Goal: Task Accomplishment & Management: Use online tool/utility

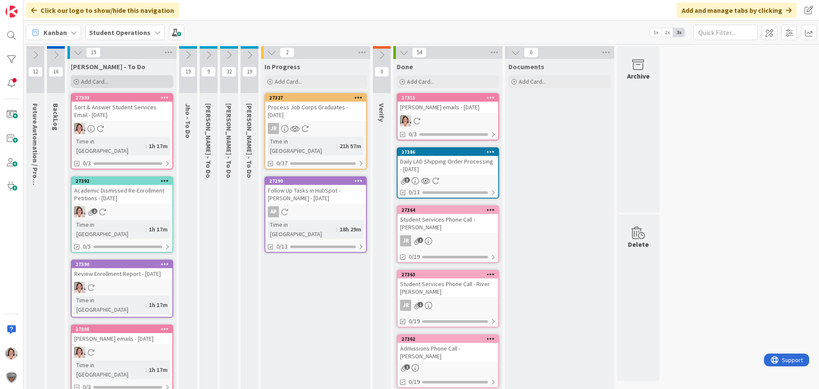
click at [99, 82] on span "Add Card..." at bounding box center [94, 82] width 27 height 8
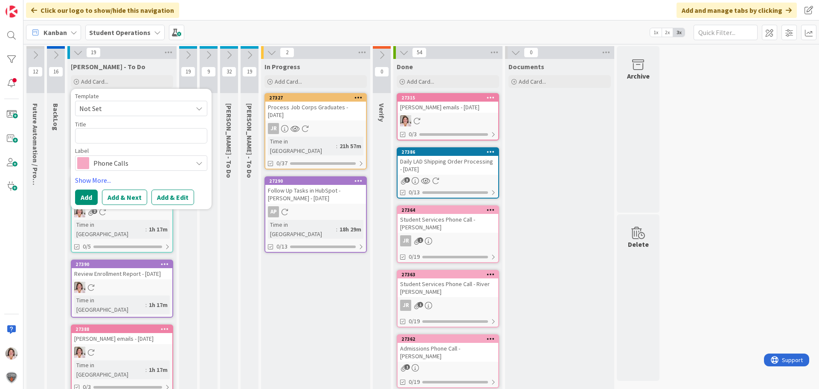
type textarea "x"
type textarea "A"
type textarea "x"
type textarea "Af"
type textarea "x"
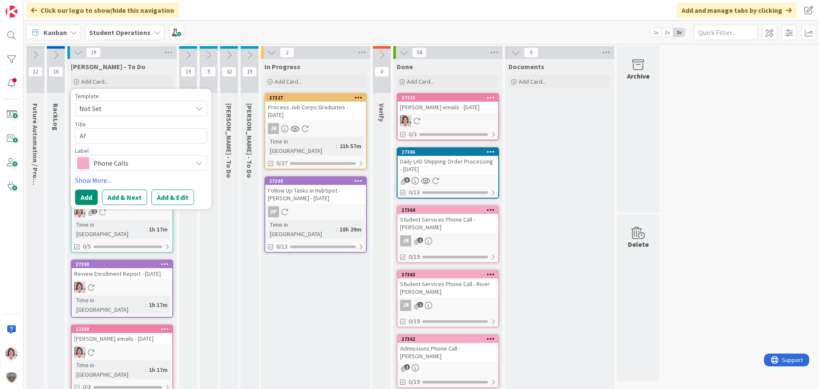
type textarea "Aff"
type textarea "x"
type textarea "Affi"
type textarea "x"
type textarea "Affil"
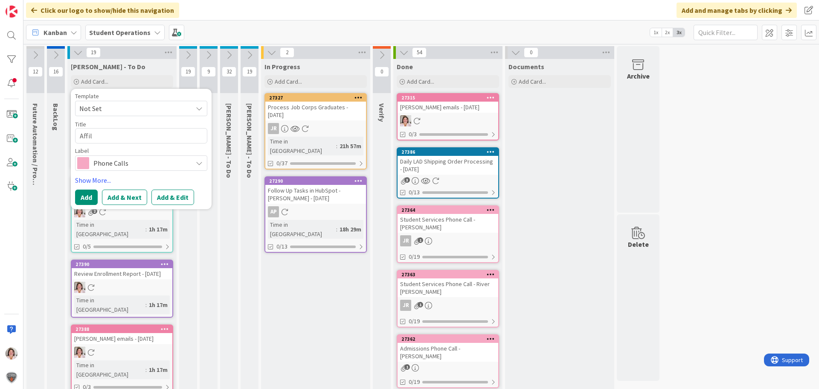
type textarea "x"
type textarea "Affili"
type textarea "x"
type textarea "Affilia"
type textarea "x"
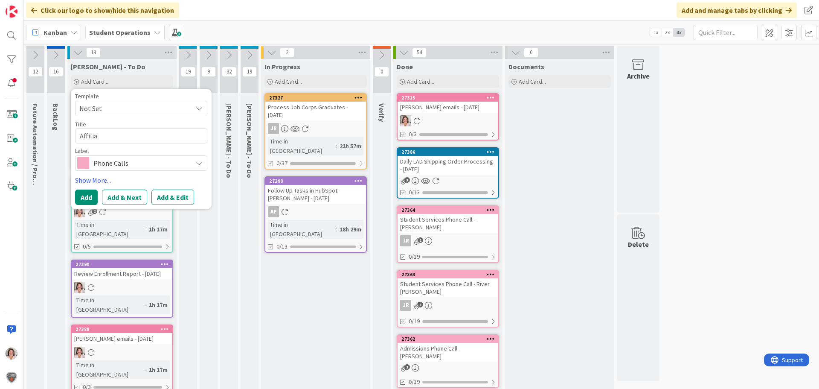
type textarea "Affiliat"
type textarea "x"
type textarea "Affiliate"
type textarea "x"
type textarea "Affiliate"
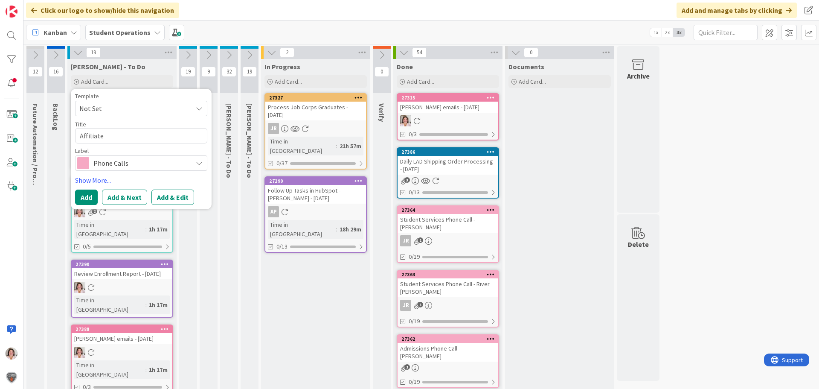
type textarea "x"
type textarea "Affiliate W"
type textarea "x"
type textarea "Affiliate WD"
click at [129, 166] on span "Phone Calls" at bounding box center [140, 163] width 95 height 12
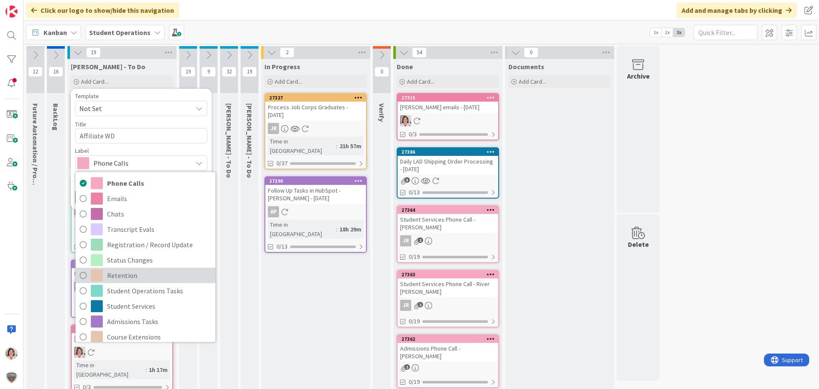
click at [129, 277] on span "Retention" at bounding box center [159, 275] width 104 height 13
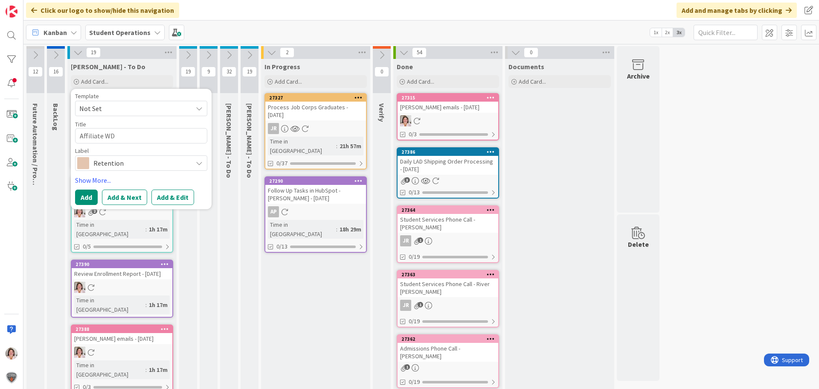
click at [146, 166] on span "Retention" at bounding box center [140, 163] width 95 height 12
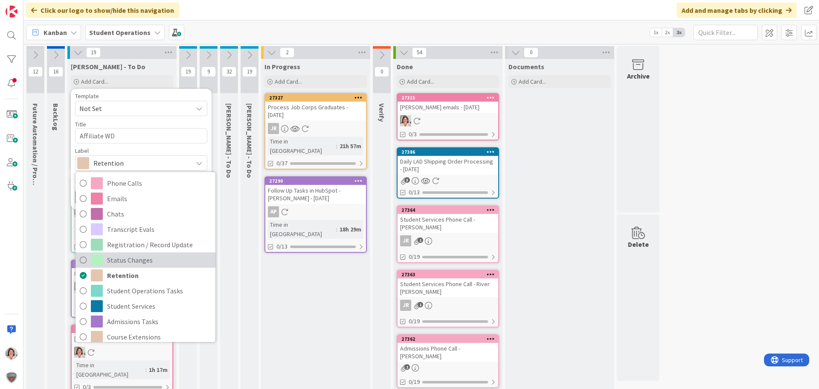
click at [145, 260] on span "Status Changes" at bounding box center [159, 260] width 104 height 13
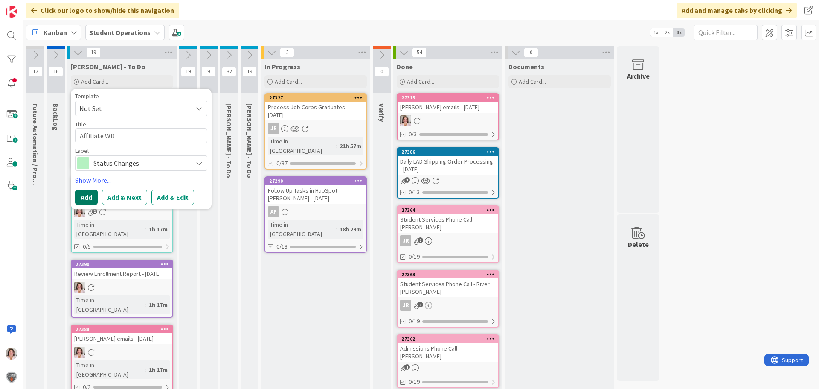
click at [90, 197] on button "Add" at bounding box center [86, 197] width 23 height 15
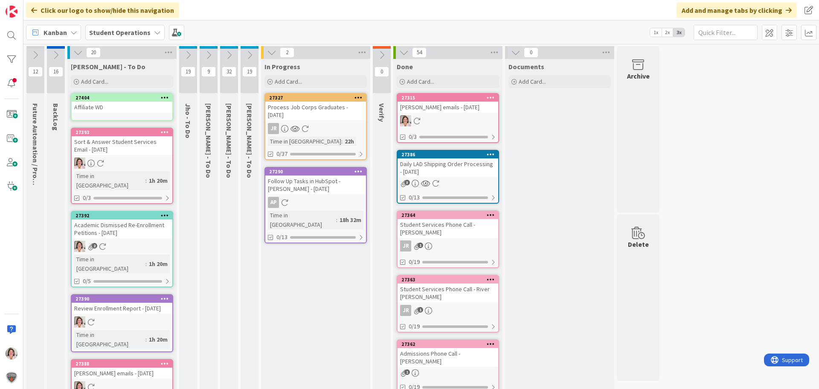
click at [166, 98] on icon at bounding box center [165, 97] width 8 height 6
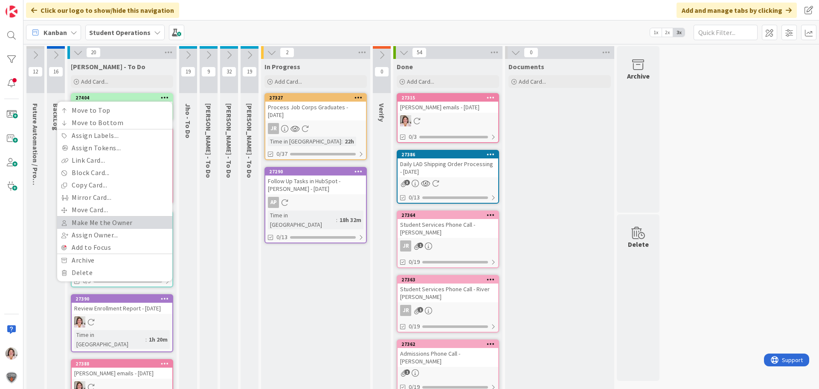
click at [115, 225] on link "Make Me the Owner" at bounding box center [114, 222] width 115 height 12
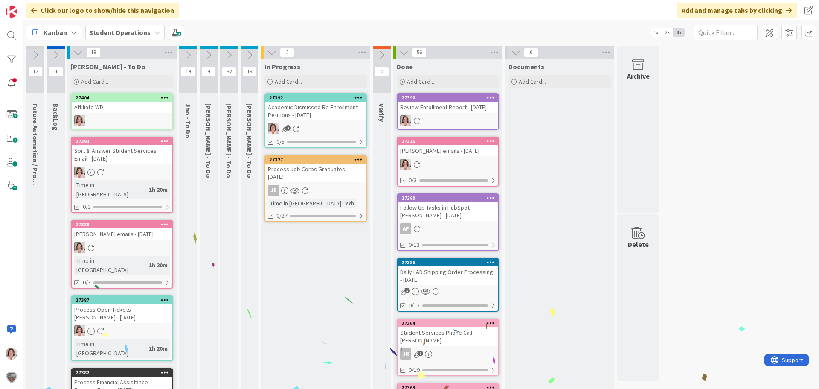
click at [331, 132] on div "2" at bounding box center [315, 128] width 101 height 11
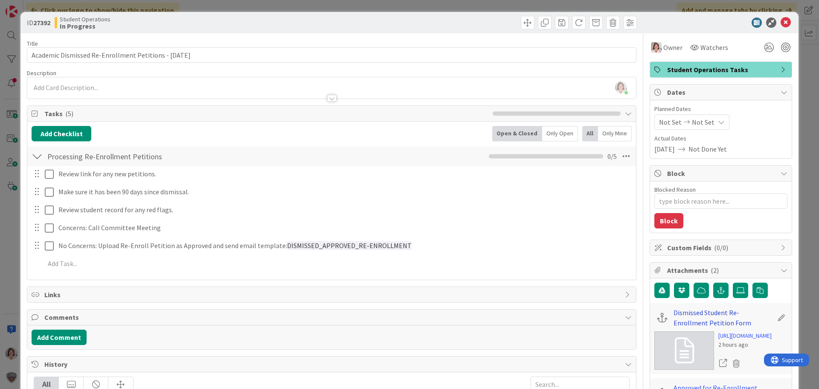
click at [676, 311] on link "Dismissed Student Re-Enrollment Petition Form" at bounding box center [723, 317] width 99 height 20
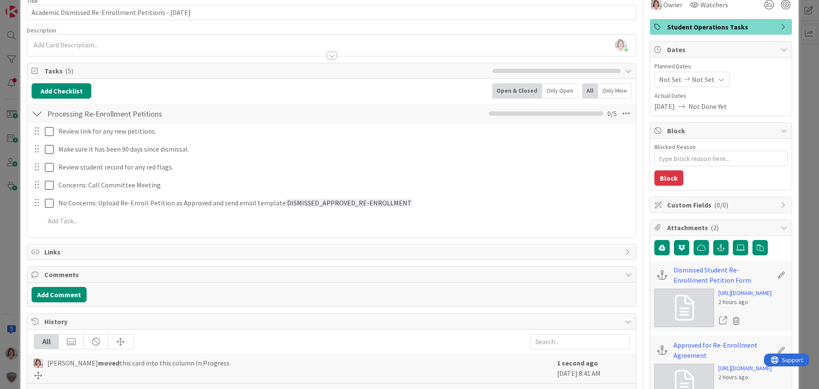
scroll to position [128, 0]
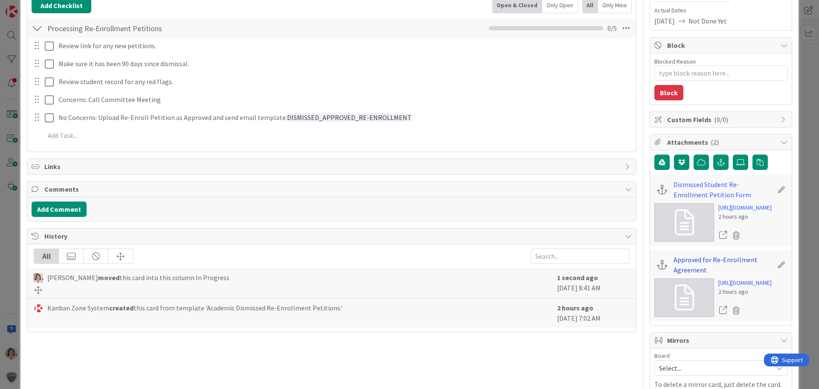
click at [684, 275] on link "Approved for Re-Enrollment Agreement" at bounding box center [723, 264] width 99 height 20
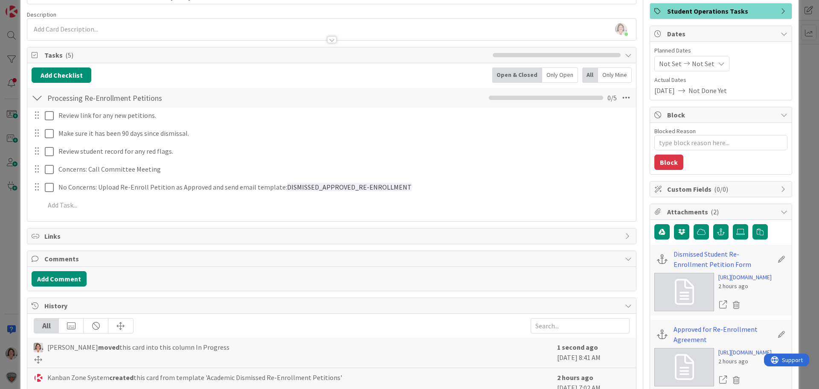
scroll to position [0, 0]
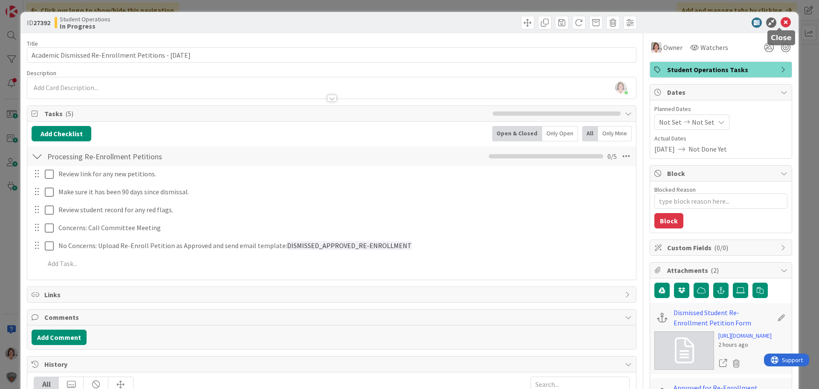
click at [781, 22] on icon at bounding box center [786, 22] width 10 height 10
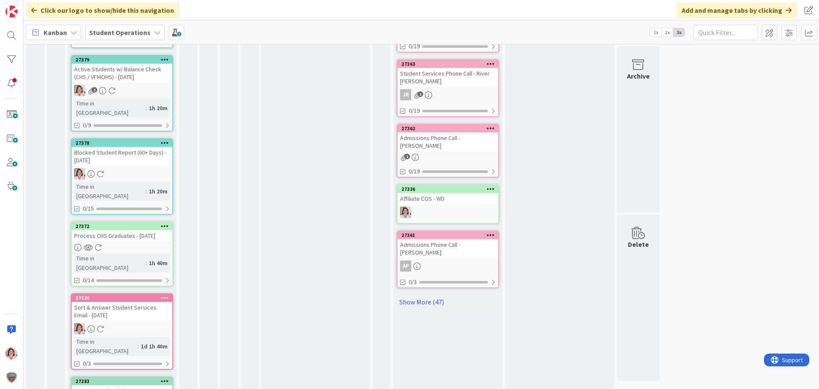
scroll to position [386, 0]
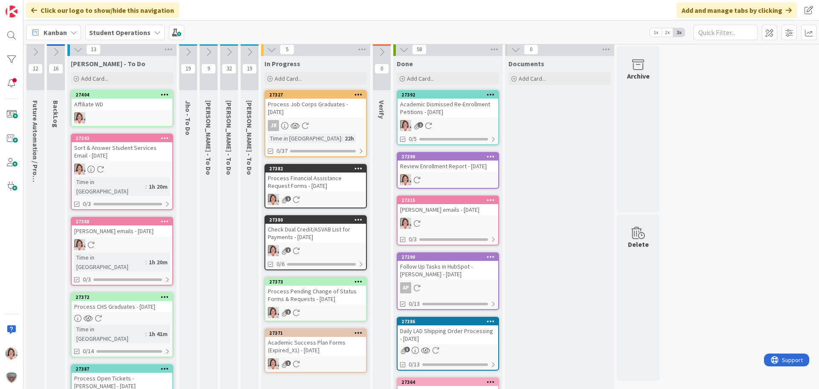
scroll to position [0, 0]
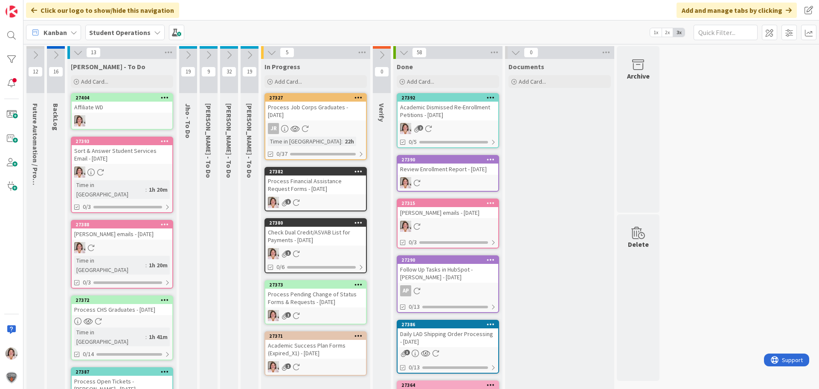
click at [332, 191] on div "Process Financial Assistance Request Forms - [DATE]" at bounding box center [315, 184] width 101 height 19
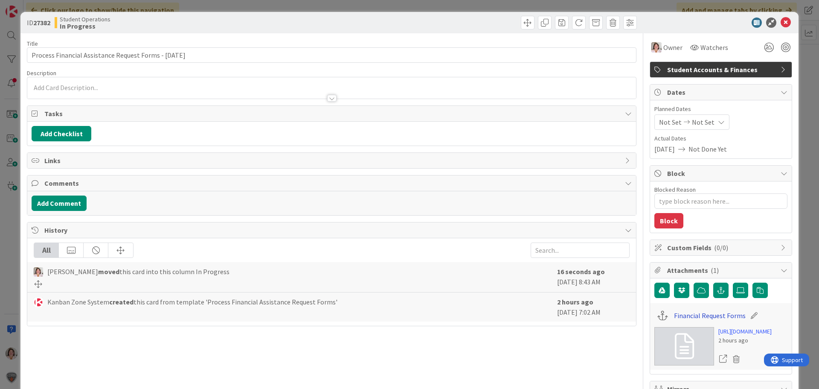
click at [695, 316] on link "Financial Request Forms" at bounding box center [710, 315] width 72 height 10
click at [781, 23] on icon at bounding box center [786, 22] width 10 height 10
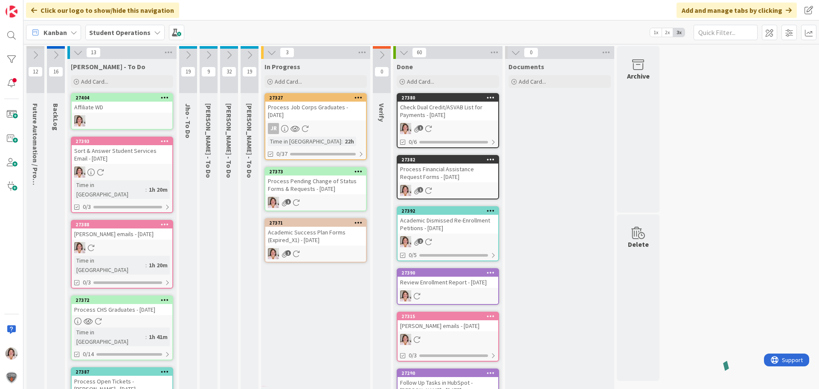
click at [309, 235] on div "Academic Success Plan Forms (Expired_X1) - [DATE]" at bounding box center [315, 236] width 101 height 19
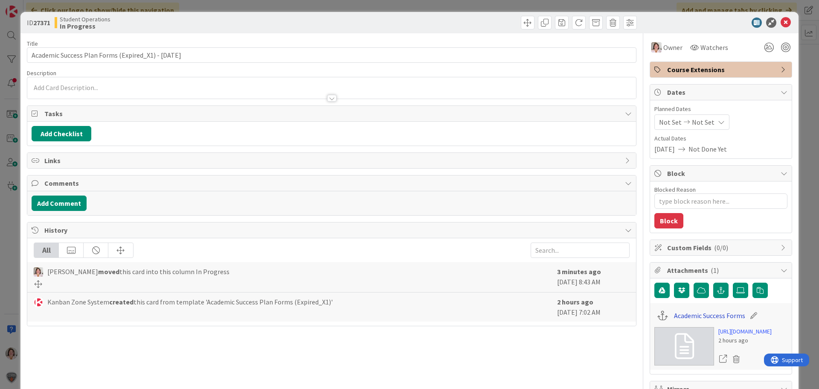
click at [688, 319] on link "Academic Success Forms" at bounding box center [709, 315] width 71 height 10
click at [781, 20] on icon at bounding box center [786, 22] width 10 height 10
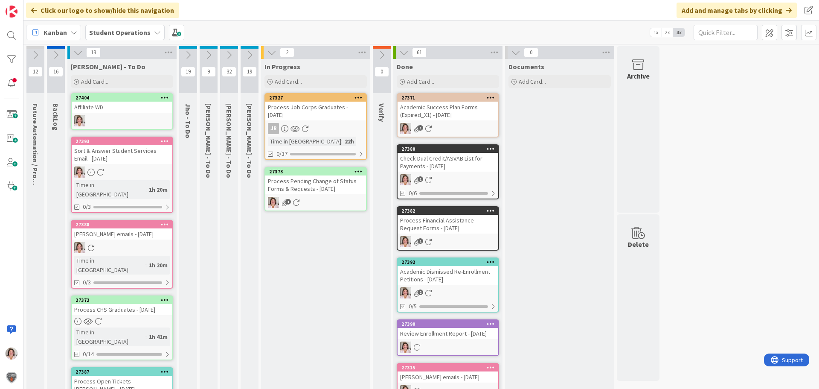
click at [323, 199] on div "1" at bounding box center [315, 202] width 101 height 11
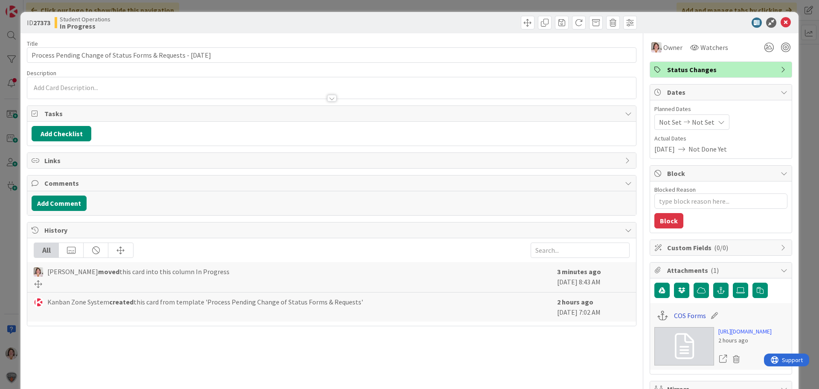
click at [689, 317] on link "COS Forms" at bounding box center [690, 315] width 32 height 10
click at [781, 21] on icon at bounding box center [786, 22] width 10 height 10
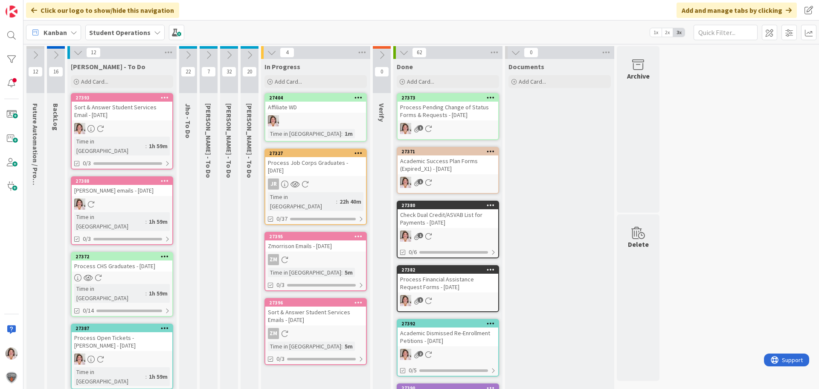
click at [307, 113] on link "27404 Affiliate WD Time in Column : 1m" at bounding box center [316, 117] width 102 height 49
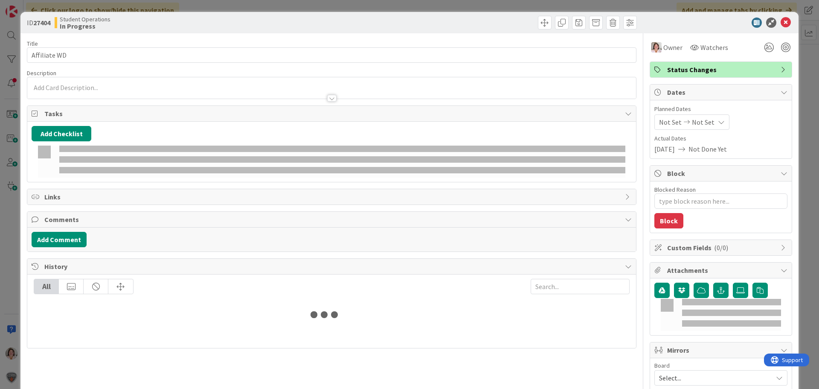
type textarea "x"
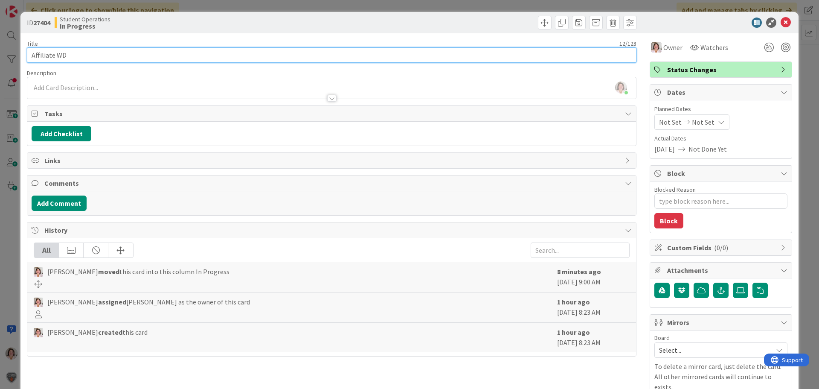
drag, startPoint x: 64, startPoint y: 54, endPoint x: 55, endPoint y: 55, distance: 9.1
click at [55, 55] on input "Affiliate WD" at bounding box center [332, 54] width 610 height 15
type input "Affiliate Completed"
type textarea "x"
type input "Affiliate Completed_NDS"
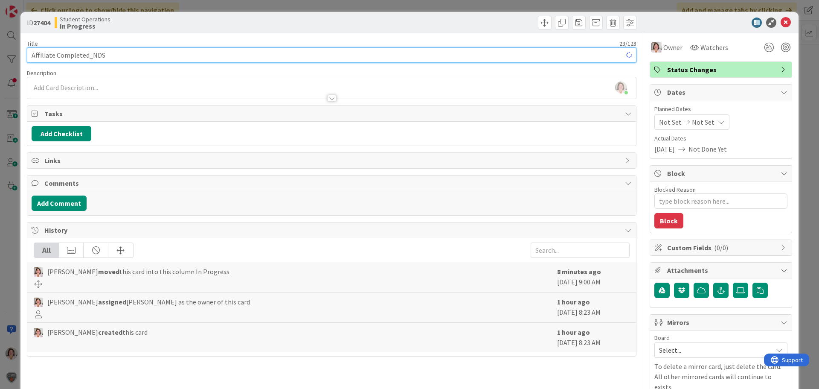
type textarea "x"
type input "Affiliate Completed_NDS"
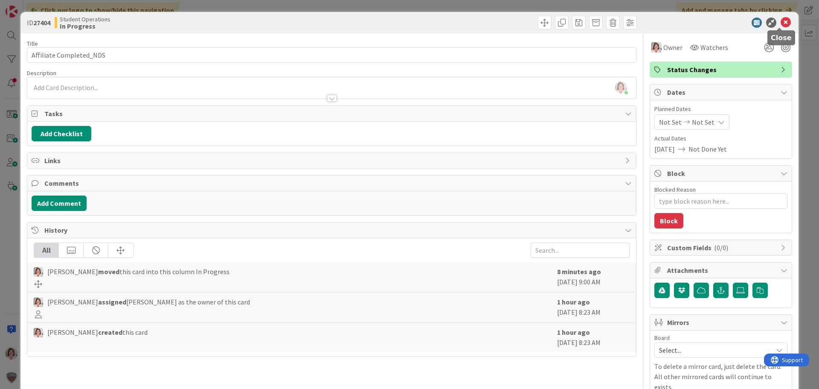
click at [781, 22] on icon at bounding box center [786, 22] width 10 height 10
